Goal: Download file/media

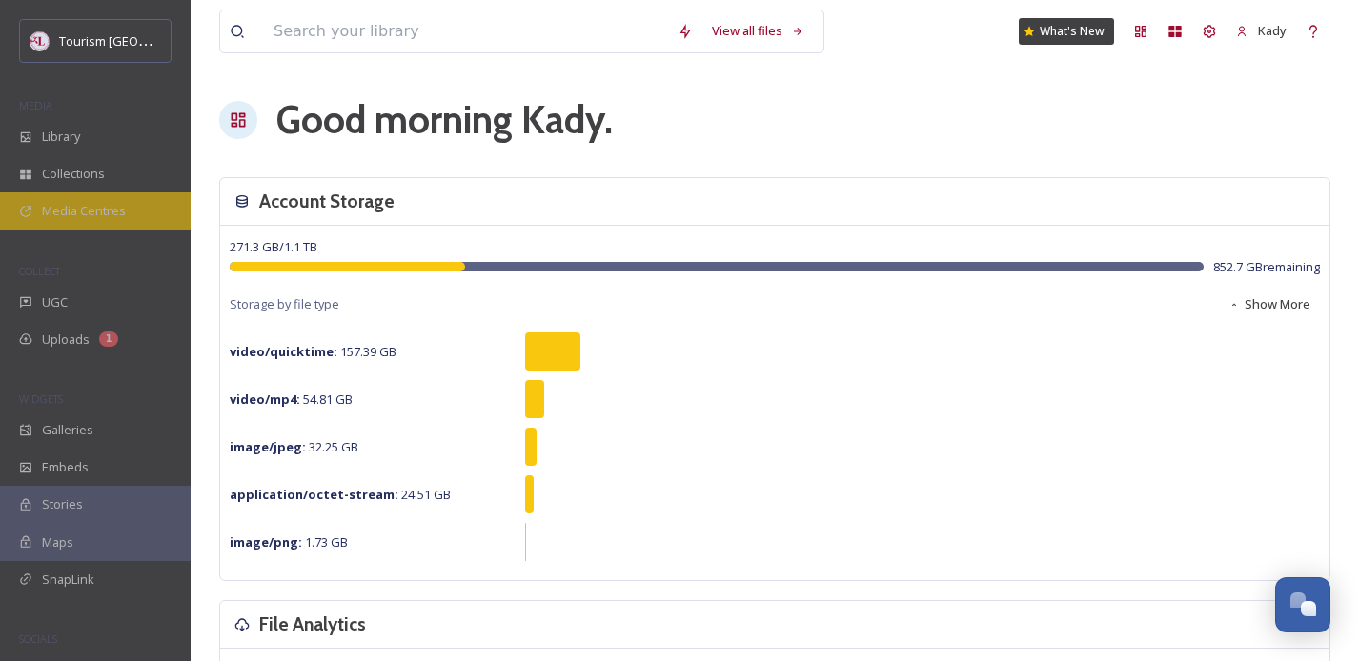
click at [75, 196] on div "Media Centres" at bounding box center [95, 210] width 191 height 37
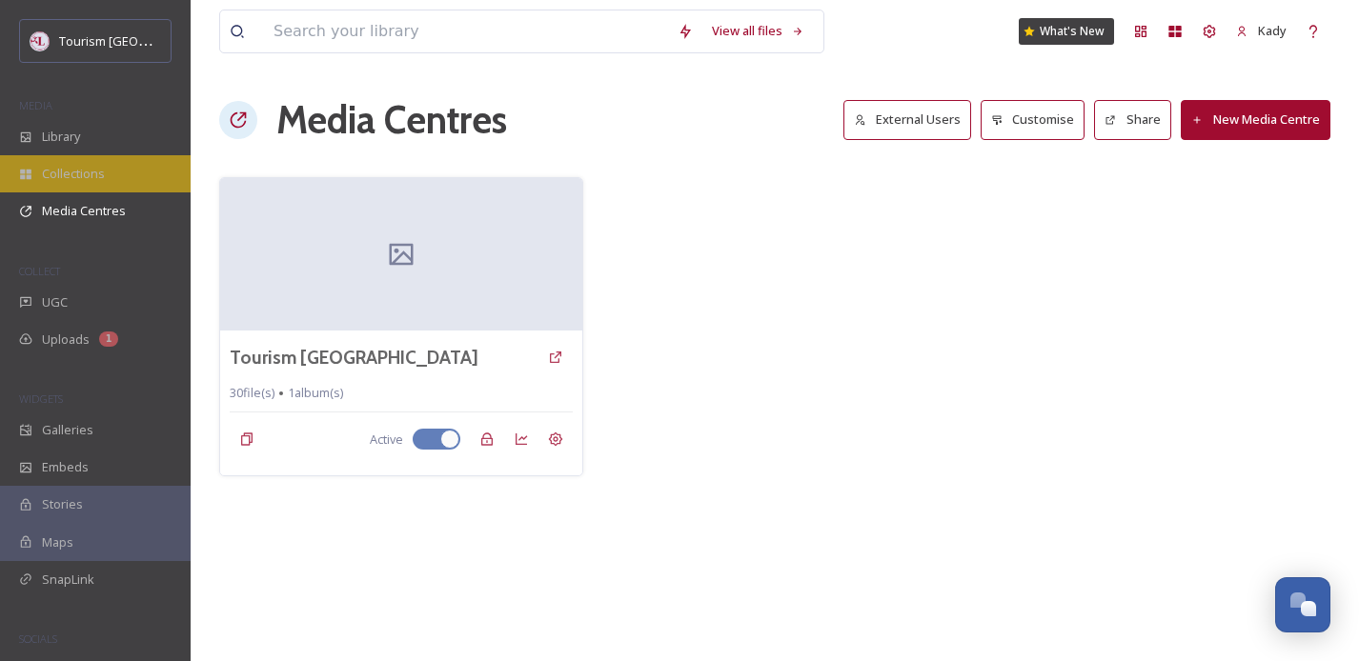
click at [68, 176] on span "Collections" at bounding box center [73, 174] width 63 height 18
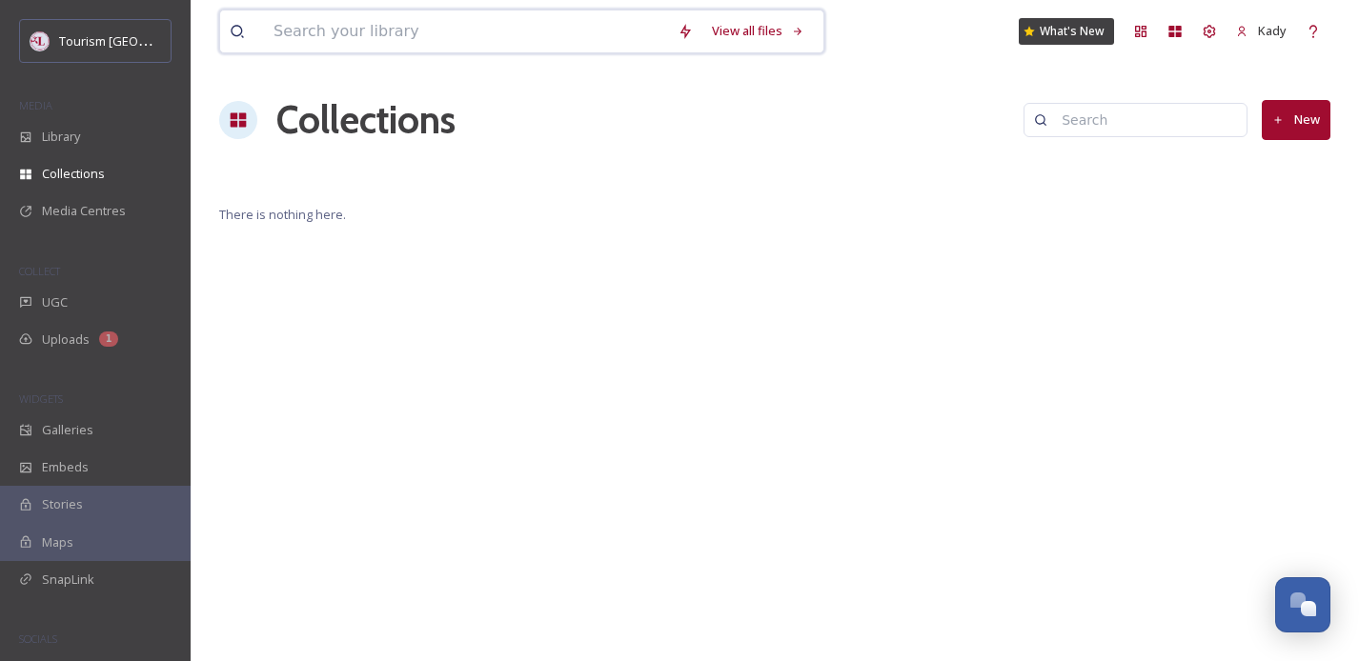
click at [470, 20] on input at bounding box center [466, 31] width 404 height 42
type input "cranberry"
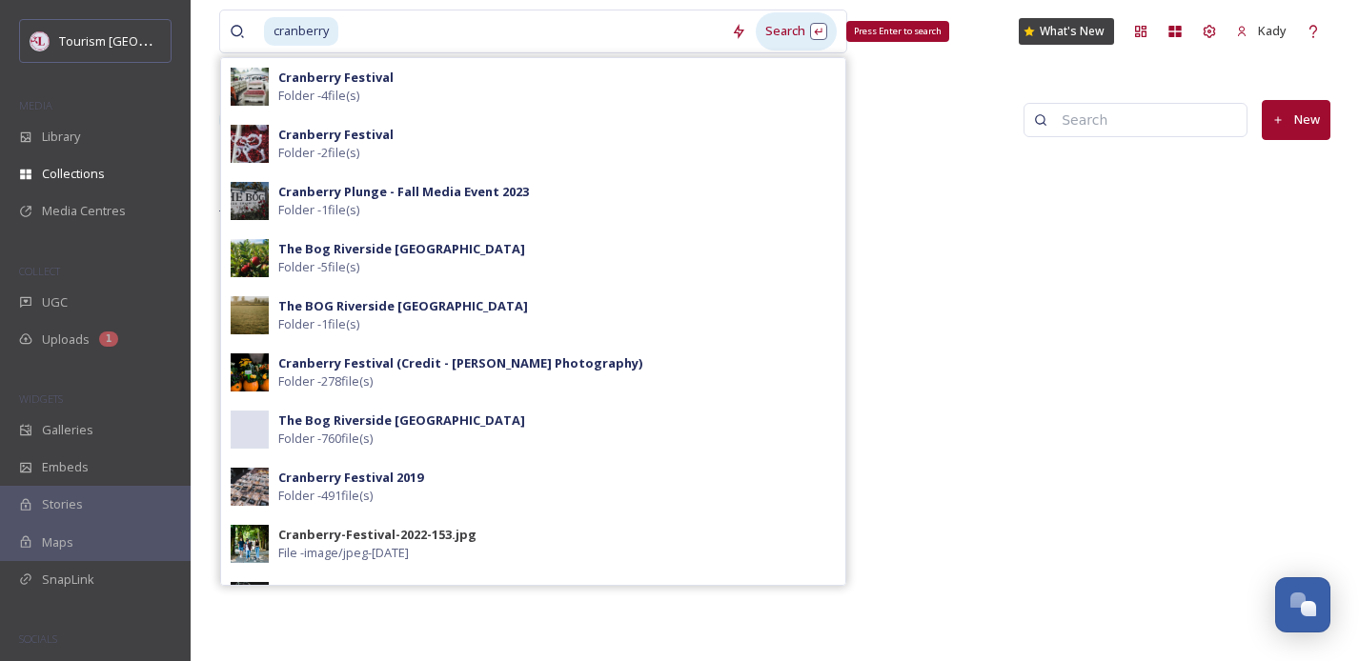
click at [765, 22] on div "Search Press Enter to search" at bounding box center [796, 30] width 81 height 37
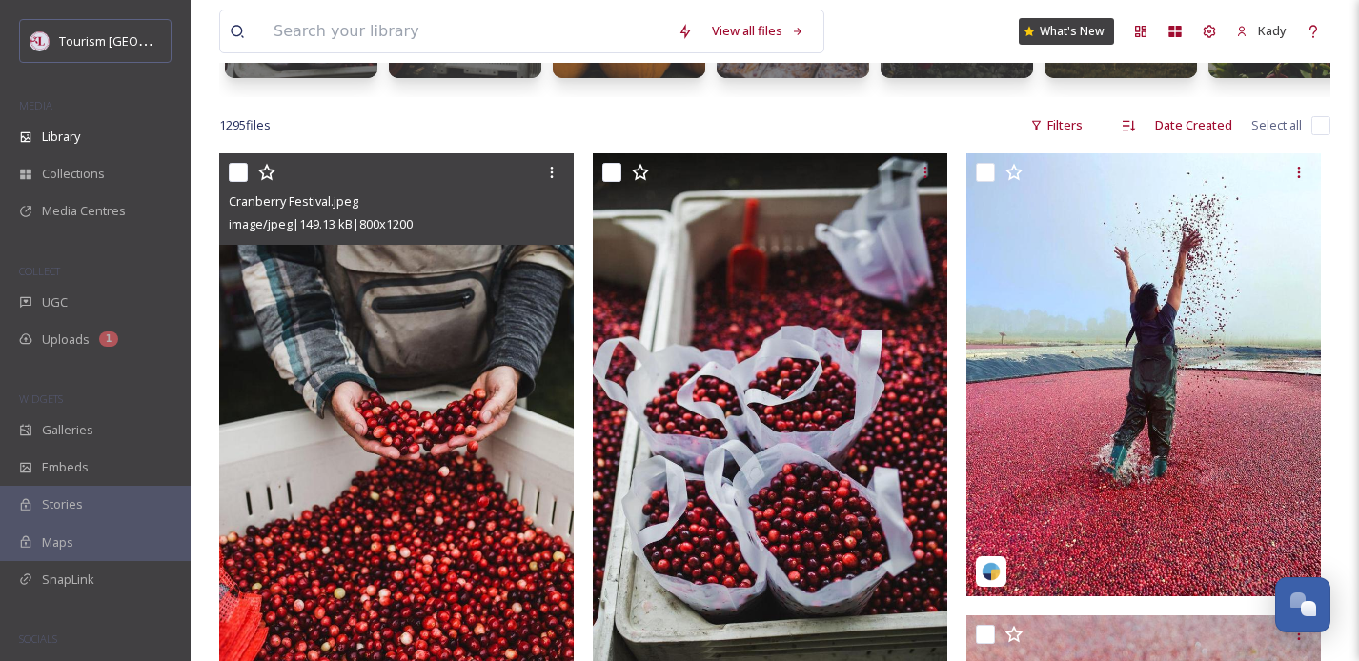
scroll to position [281, 0]
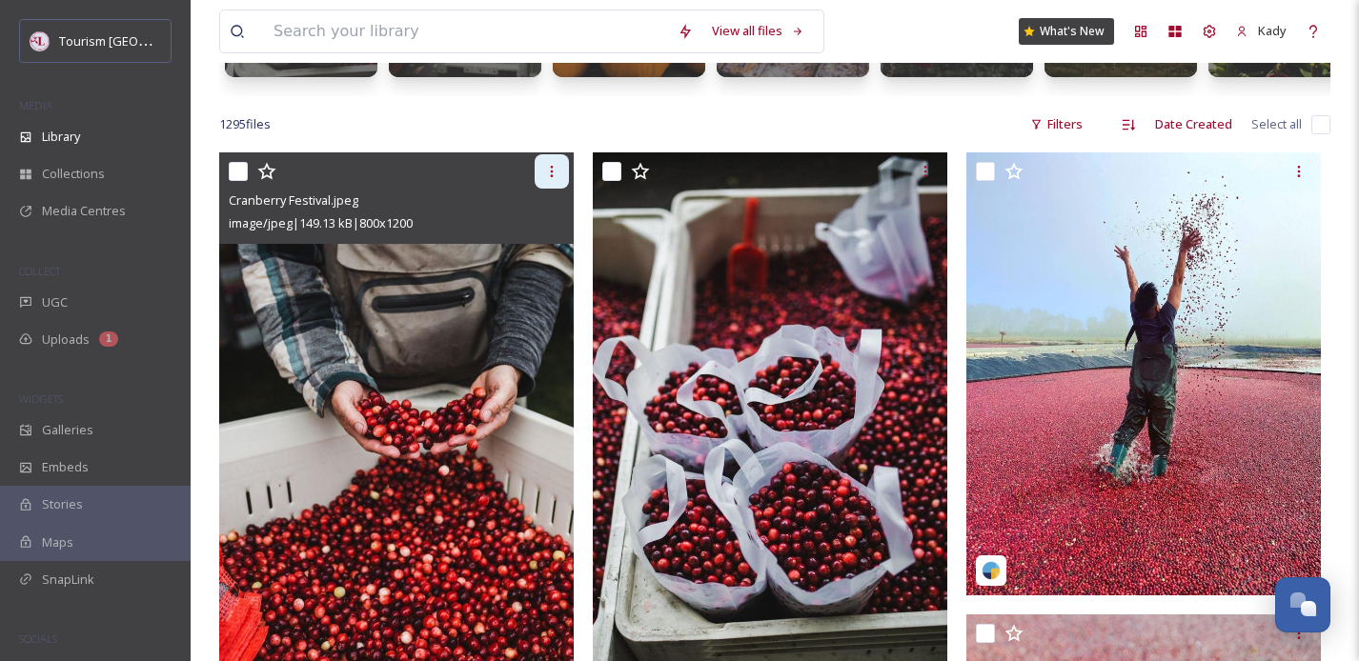
click at [542, 170] on div at bounding box center [552, 171] width 34 height 34
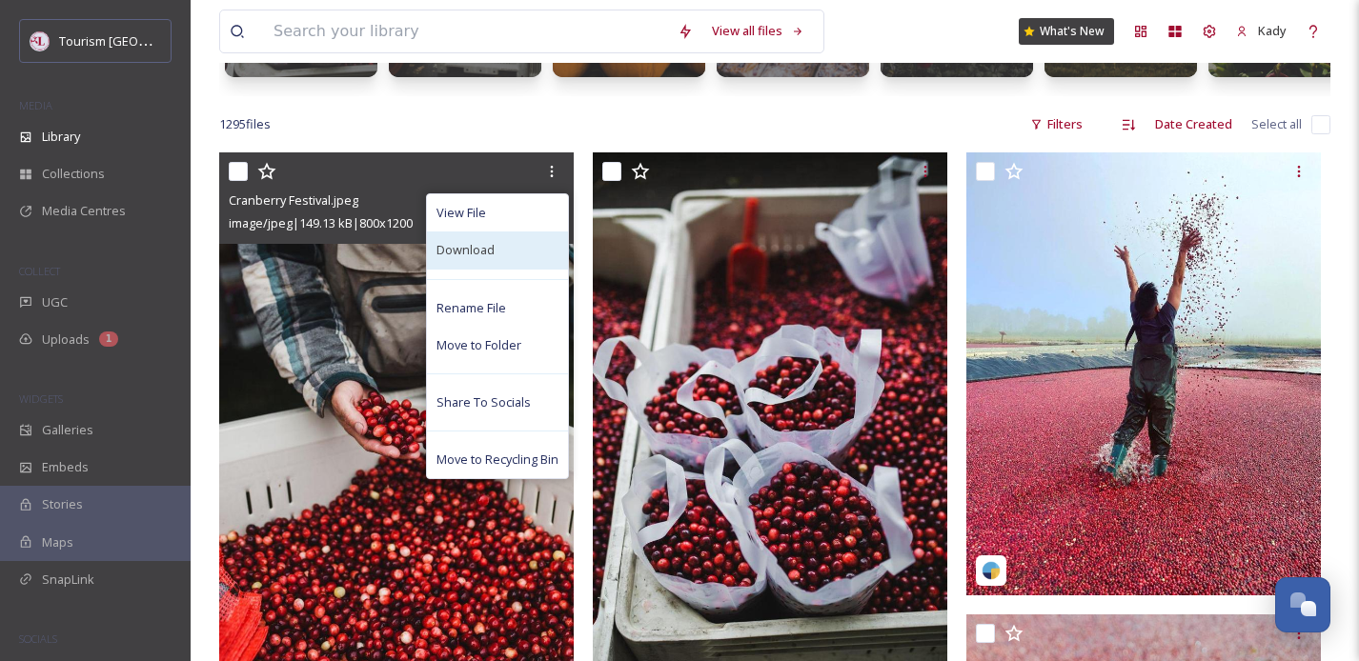
click at [476, 251] on span "Download" at bounding box center [465, 250] width 58 height 18
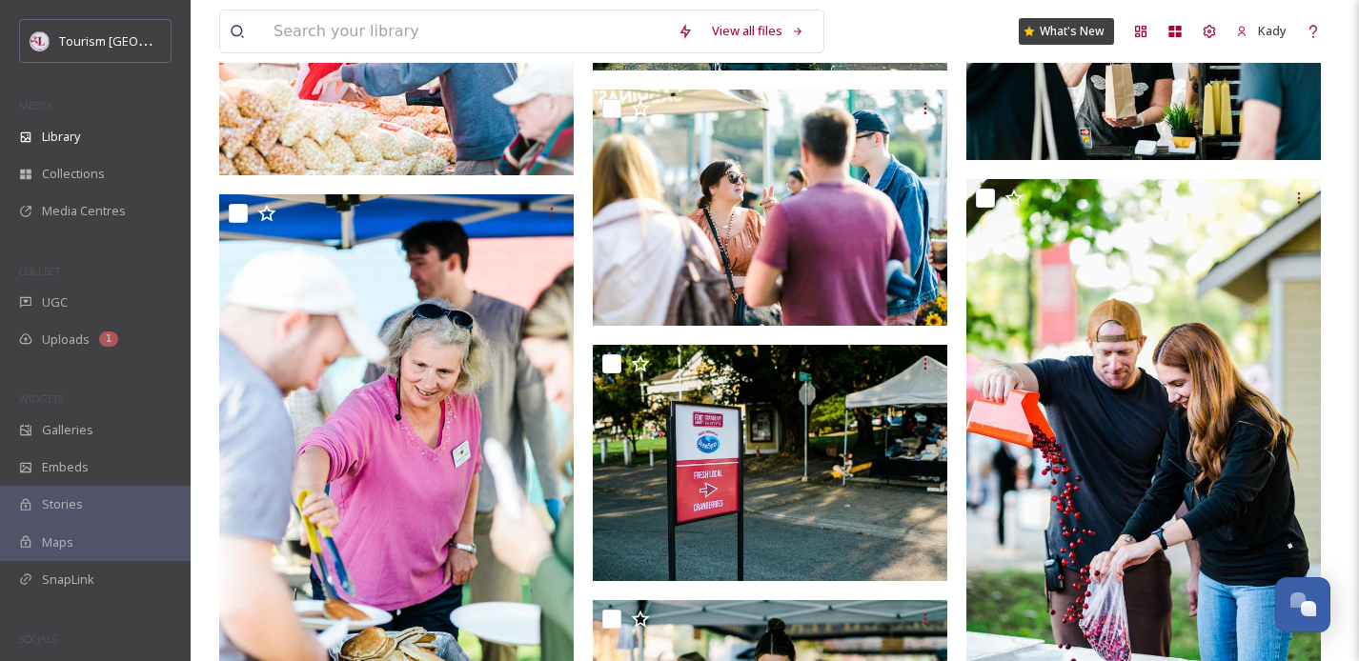
scroll to position [7363, 0]
